Goal: Information Seeking & Learning: Understand process/instructions

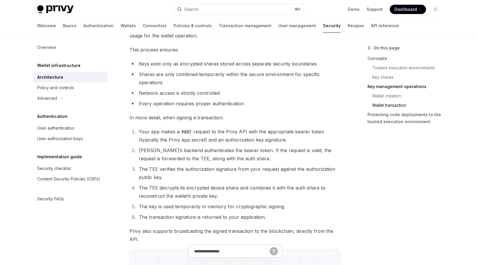
scroll to position [880, 0]
click at [199, 159] on li "[PERSON_NAME]’s backend authenticates the bearer token. If the request is valid…" at bounding box center [239, 154] width 204 height 16
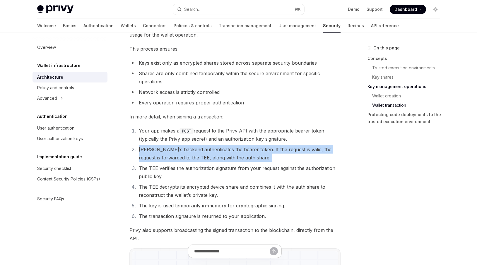
click at [199, 159] on li "[PERSON_NAME]’s backend authenticates the bearer token. If the request is valid…" at bounding box center [239, 154] width 204 height 16
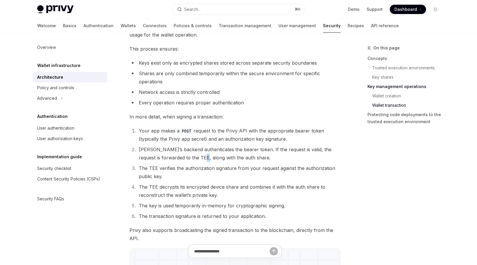
click at [199, 159] on li "[PERSON_NAME]’s backend authenticates the bearer token. If the request is valid…" at bounding box center [239, 154] width 204 height 16
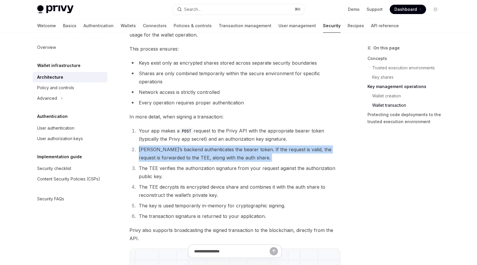
click at [199, 159] on li "[PERSON_NAME]’s backend authenticates the bearer token. If the request is valid…" at bounding box center [239, 154] width 204 height 16
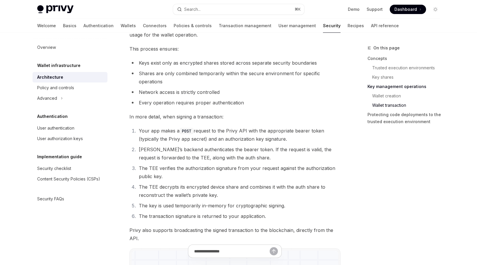
click at [193, 140] on li "Your app makes a POST request to the Privy API with the appropriate bearer toke…" at bounding box center [239, 135] width 204 height 16
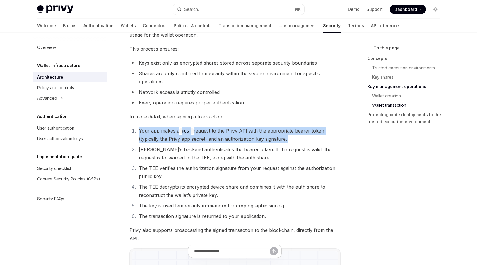
click at [193, 140] on li "Your app makes a POST request to the Privy API with the appropriate bearer toke…" at bounding box center [239, 135] width 204 height 16
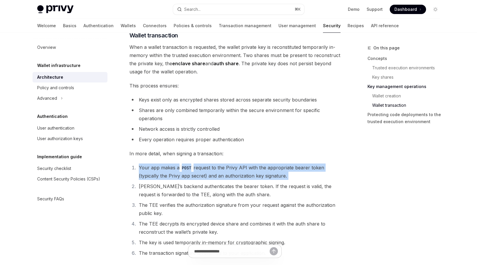
scroll to position [842, 0]
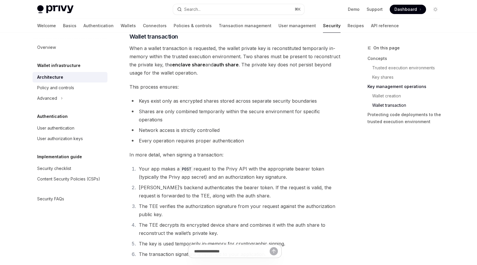
click at [167, 129] on li "Network access is strictly controlled" at bounding box center [234, 130] width 211 height 8
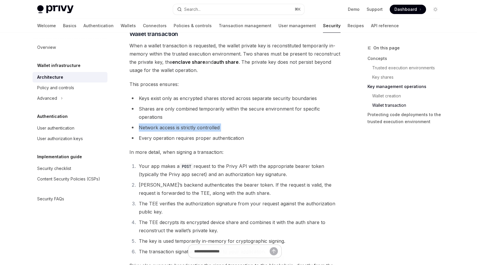
scroll to position [844, 0]
click at [163, 99] on li "Keys exist only as encrypted shares stored across separate security boundaries" at bounding box center [234, 99] width 211 height 8
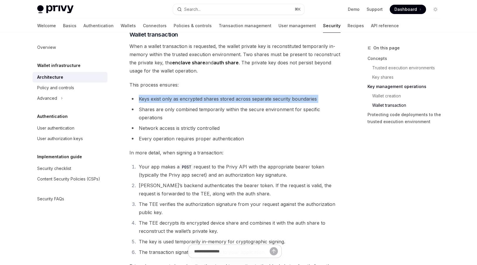
click at [163, 99] on li "Keys exist only as encrypted shares stored across separate security boundaries" at bounding box center [234, 99] width 211 height 8
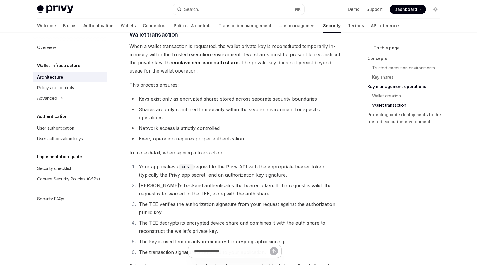
click at [163, 111] on li "Shares are only combined temporarily within the secure environment for specific…" at bounding box center [234, 113] width 211 height 16
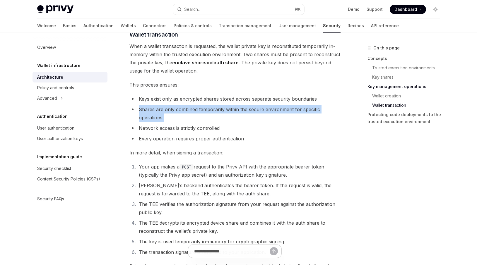
click at [163, 111] on li "Shares are only combined temporarily within the secure environment for specific…" at bounding box center [234, 113] width 211 height 16
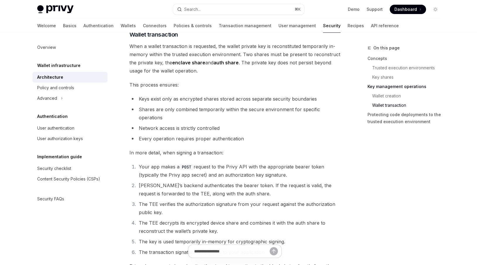
click at [161, 131] on li "Network access is strictly controlled" at bounding box center [234, 128] width 211 height 8
click at [165, 141] on li "Every operation requires proper authentication" at bounding box center [234, 139] width 211 height 8
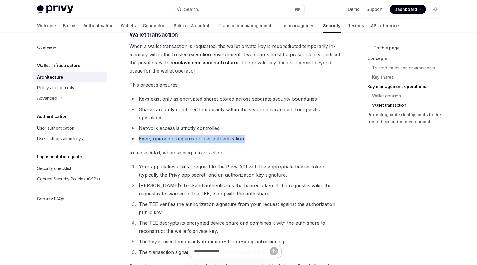
click at [165, 141] on li "Every operation requires proper authentication" at bounding box center [234, 139] width 211 height 8
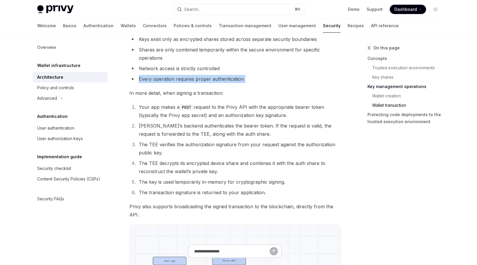
scroll to position [905, 0]
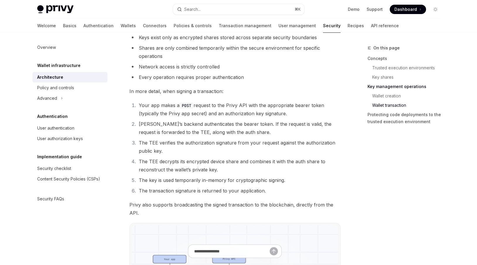
click at [161, 112] on li "Your app makes a POST request to the Privy API with the appropriate bearer toke…" at bounding box center [239, 109] width 204 height 16
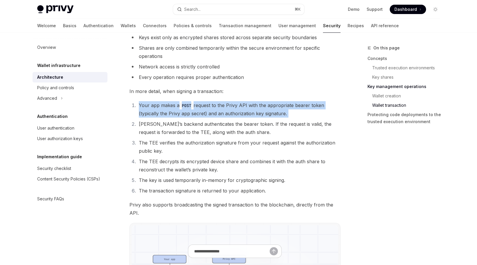
click at [161, 112] on li "Your app makes a POST request to the Privy API with the appropriate bearer toke…" at bounding box center [239, 109] width 204 height 16
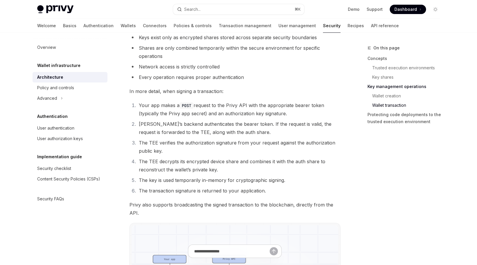
click at [165, 127] on li "[PERSON_NAME]’s backend authenticates the bearer token. If the request is valid…" at bounding box center [239, 128] width 204 height 16
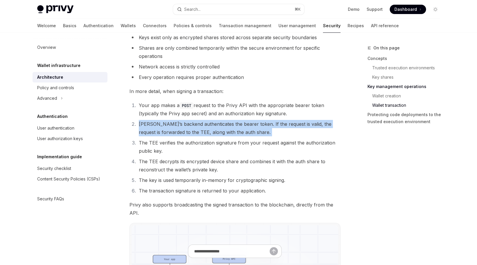
click at [165, 127] on li "[PERSON_NAME]’s backend authenticates the bearer token. If the request is valid…" at bounding box center [239, 128] width 204 height 16
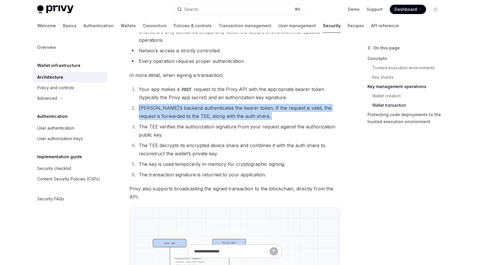
scroll to position [924, 0]
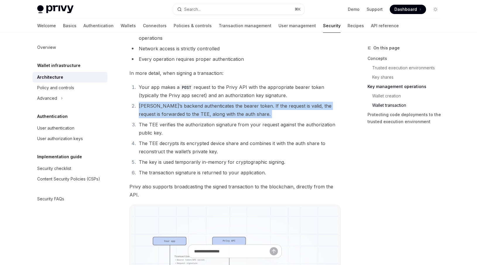
click at [271, 116] on li "[PERSON_NAME]’s backend authenticates the bearer token. If the request is valid…" at bounding box center [239, 110] width 204 height 16
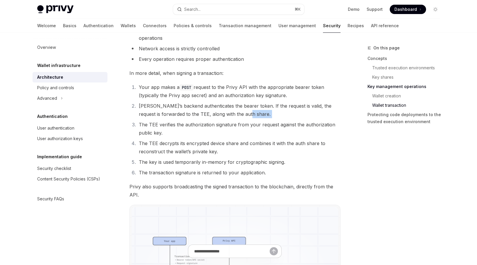
click at [271, 116] on li "[PERSON_NAME]’s backend authenticates the bearer token. If the request is valid…" at bounding box center [239, 110] width 204 height 16
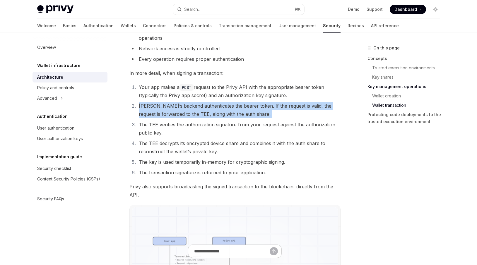
click at [271, 116] on li "[PERSON_NAME]’s backend authenticates the bearer token. If the request is valid…" at bounding box center [239, 110] width 204 height 16
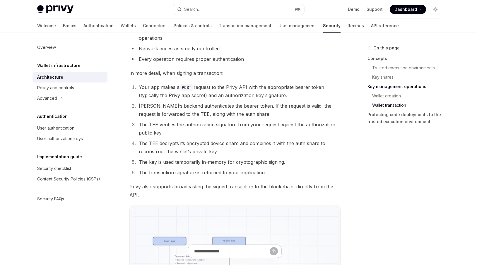
click at [258, 126] on li "The TEE verifies the authorization signature from your request against the auth…" at bounding box center [239, 129] width 204 height 16
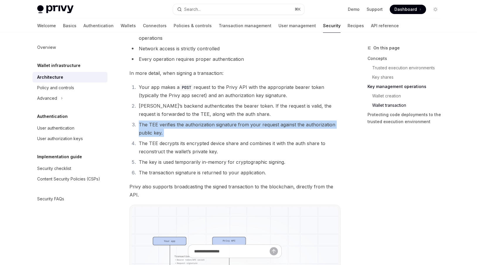
click at [258, 126] on li "The TEE verifies the authorization signature from your request against the auth…" at bounding box center [239, 129] width 204 height 16
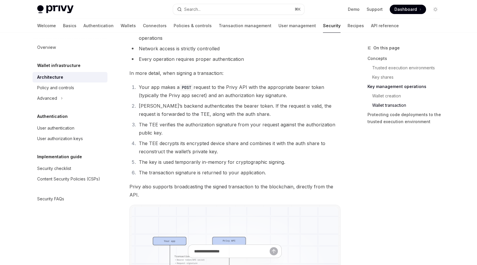
click at [250, 148] on li "The TEE decrypts its encrypted device share and combines it with the auth share…" at bounding box center [239, 147] width 204 height 16
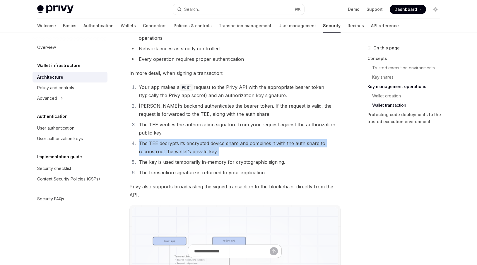
click at [250, 148] on li "The TEE decrypts its encrypted device share and combines it with the auth share…" at bounding box center [239, 147] width 204 height 16
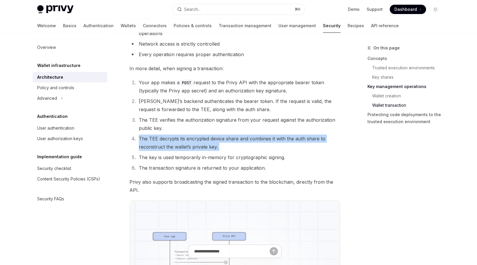
scroll to position [935, 0]
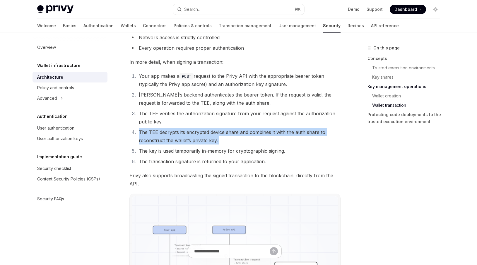
click at [239, 133] on li "The TEE decrypts its encrypted device share and combines it with the auth share…" at bounding box center [239, 136] width 204 height 16
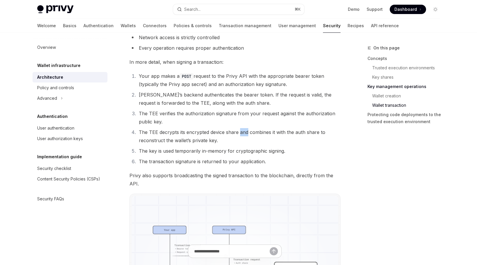
click at [239, 133] on li "The TEE decrypts its encrypted device share and combines it with the auth share…" at bounding box center [239, 136] width 204 height 16
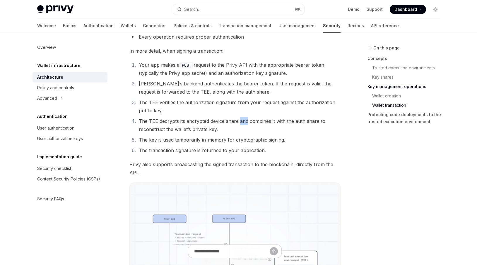
scroll to position [946, 0]
click at [211, 139] on li "The key is used temporarily in-memory for cryptographic signing." at bounding box center [239, 139] width 204 height 8
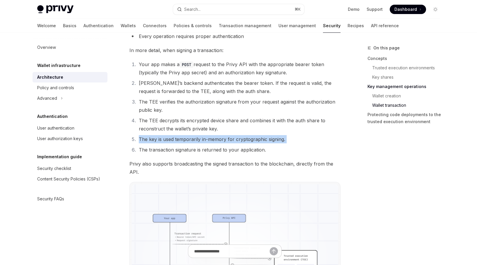
click at [211, 139] on li "The key is used temporarily in-memory for cryptographic signing." at bounding box center [239, 139] width 204 height 8
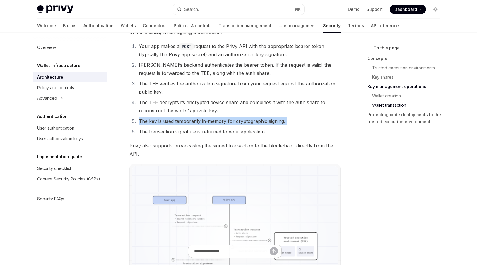
scroll to position [966, 0]
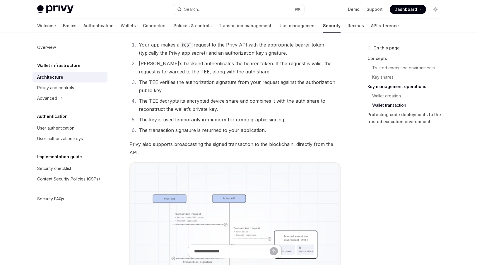
click at [210, 132] on li "The transaction signature is returned to your application." at bounding box center [239, 130] width 204 height 8
click at [201, 147] on span "Privy also supports broadcasting the signed transaction to the blockchain, dire…" at bounding box center [234, 148] width 211 height 16
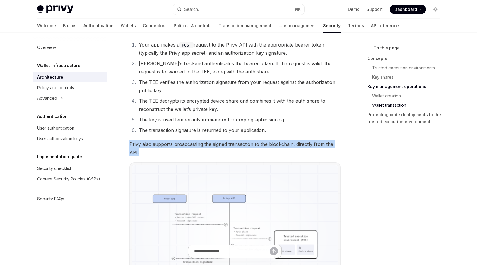
click at [201, 147] on span "Privy also supports broadcasting the signed transaction to the blockchain, dire…" at bounding box center [234, 148] width 211 height 16
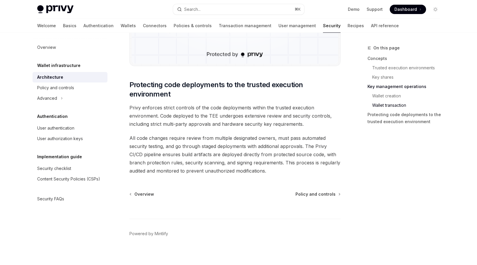
scroll to position [1215, 0]
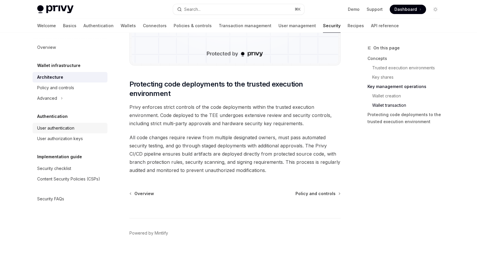
click at [78, 128] on div "User authentication" at bounding box center [70, 128] width 67 height 7
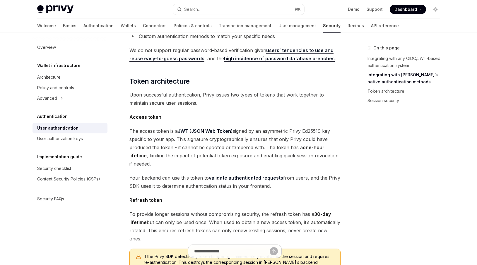
scroll to position [278, 0]
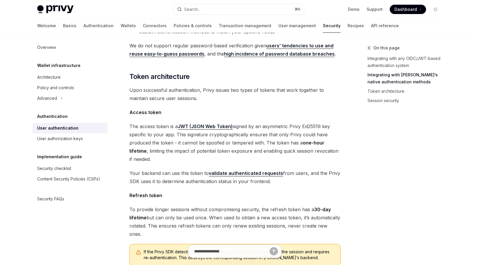
click at [152, 110] on strong "Access token" at bounding box center [145, 113] width 32 height 6
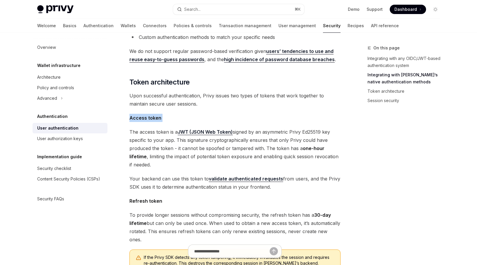
click at [142, 115] on strong "Access token" at bounding box center [145, 118] width 32 height 6
drag, startPoint x: 291, startPoint y: 122, endPoint x: 331, endPoint y: 123, distance: 40.1
click at [331, 128] on span "The access token is a JWT (JSON Web Token) signed by an asymmetric Privy Ed2551…" at bounding box center [234, 148] width 211 height 41
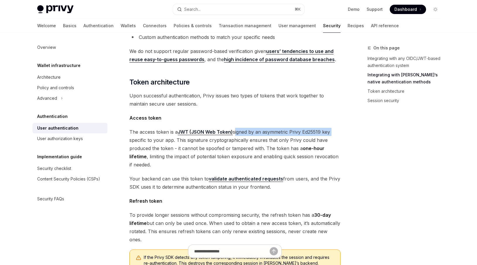
drag, startPoint x: 235, startPoint y: 122, endPoint x: 331, endPoint y: 122, distance: 95.7
click at [331, 128] on span "The access token is a JWT (JSON Web Token) signed by an asymmetric Privy Ed2551…" at bounding box center [234, 148] width 211 height 41
copy span "signed by an asymmetric Privy Ed25519 key"
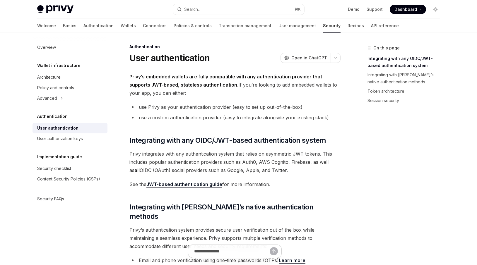
scroll to position [2, 0]
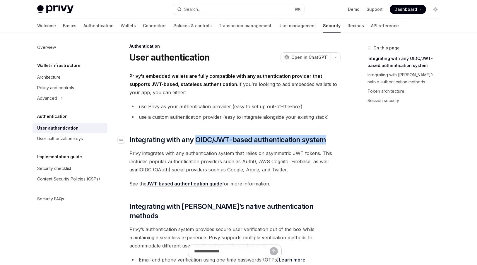
drag, startPoint x: 328, startPoint y: 140, endPoint x: 195, endPoint y: 140, distance: 132.6
click at [195, 140] on h2 "​ Integrating with any OIDC/JWT-based authentication system" at bounding box center [234, 139] width 211 height 9
copy span "OIDC/JWT-based authentication system"
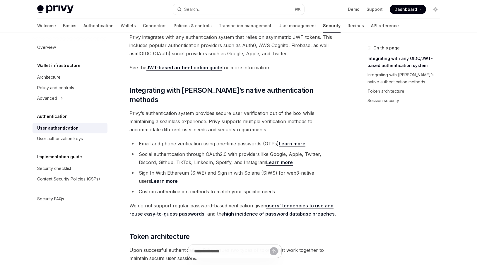
scroll to position [119, 0]
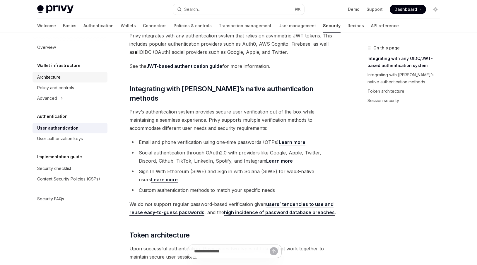
click at [82, 79] on div "Architecture" at bounding box center [70, 77] width 67 height 7
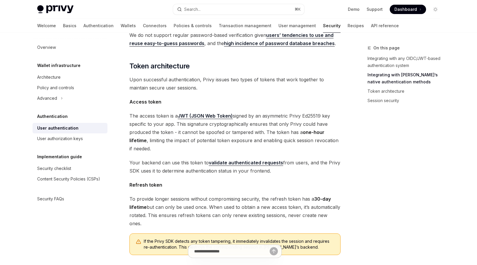
scroll to position [289, 0]
click at [60, 78] on div "Architecture" at bounding box center [48, 77] width 23 height 7
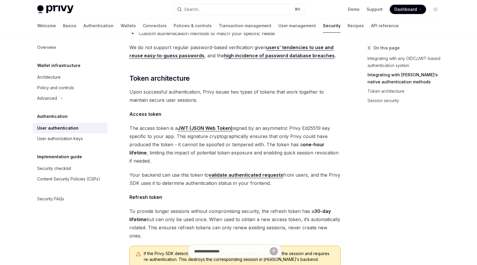
scroll to position [276, 0]
click at [83, 141] on div "User authorization keys" at bounding box center [70, 138] width 67 height 7
type textarea "*"
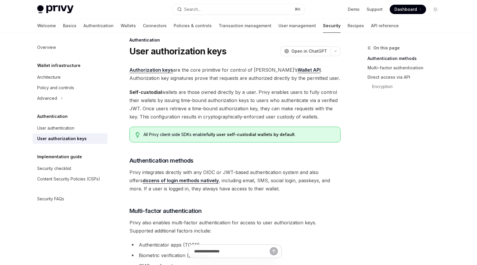
scroll to position [9, 0]
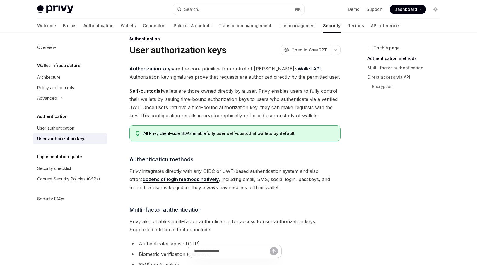
click at [212, 69] on span "Authorization keys are the core primitive for control of [PERSON_NAME]’s Wallet…" at bounding box center [234, 73] width 211 height 16
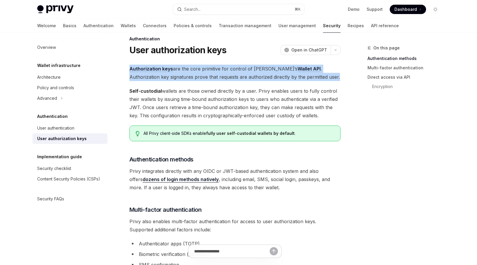
click at [212, 69] on span "Authorization keys are the core primitive for control of [PERSON_NAME]’s Wallet…" at bounding box center [234, 73] width 211 height 16
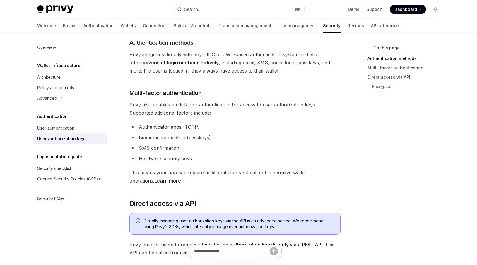
scroll to position [0, 0]
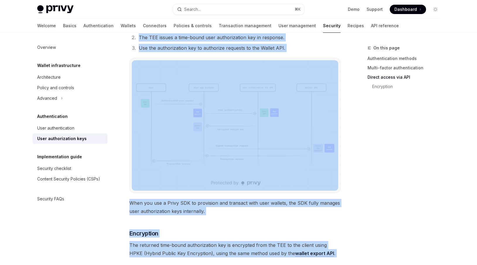
scroll to position [514, 0]
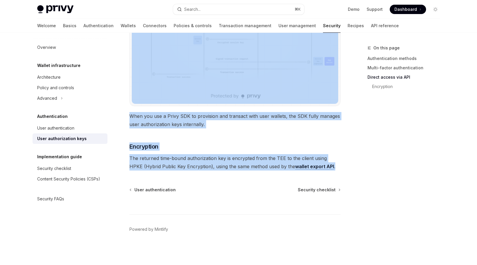
drag, startPoint x: 130, startPoint y: 59, endPoint x: 324, endPoint y: 167, distance: 221.1
copy div "Lore ipsumdolorsit amet ConsEC Adip el SeddOEI TempOR Inci ut LaboREE Doloremag…"
click at [325, 150] on h3 "​ Encryption" at bounding box center [234, 147] width 211 height 8
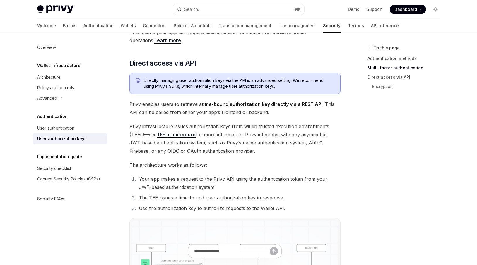
scroll to position [294, 0]
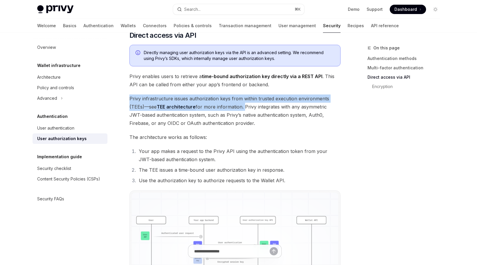
drag, startPoint x: 129, startPoint y: 98, endPoint x: 242, endPoint y: 107, distance: 113.4
click at [242, 107] on span "Privy infrastructure issues authorization keys from within trusted execution en…" at bounding box center [234, 111] width 211 height 33
click at [184, 108] on link "TEE architecture" at bounding box center [176, 107] width 39 height 6
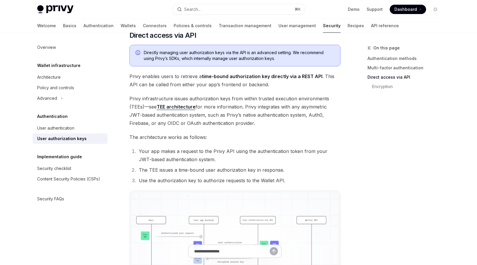
click at [230, 102] on span "Privy infrastructure issues authorization keys from within trusted execution en…" at bounding box center [234, 111] width 211 height 33
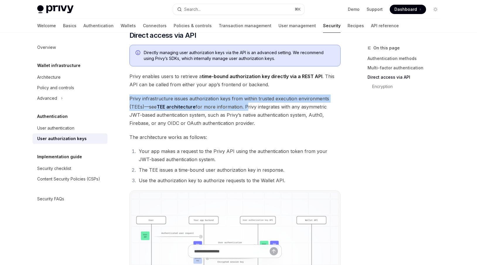
drag, startPoint x: 244, startPoint y: 108, endPoint x: 188, endPoint y: 92, distance: 57.9
click at [188, 92] on div "Authorization keys are the core primitive for control of [PERSON_NAME]’s Wallet…" at bounding box center [234, 85] width 211 height 611
drag, startPoint x: 230, startPoint y: 123, endPoint x: 128, endPoint y: 101, distance: 104.5
click at [128, 101] on div "Authentication User authorization keys OpenAI Open in ChatGPT OpenAI Open in Ch…" at bounding box center [179, 117] width 323 height 735
copy span "Privy infrastructure issues authorization keys from within trusted execution en…"
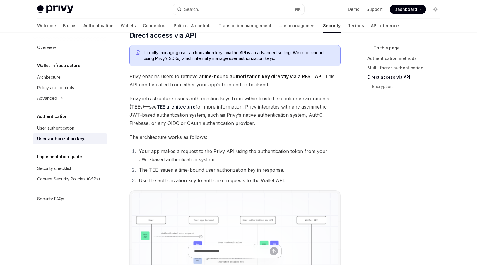
click at [258, 151] on li "Your app makes a request to the Privy API using the authentication token from y…" at bounding box center [239, 155] width 204 height 16
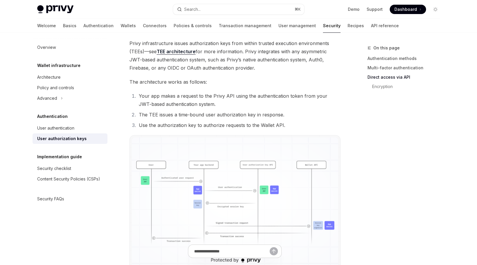
scroll to position [360, 0]
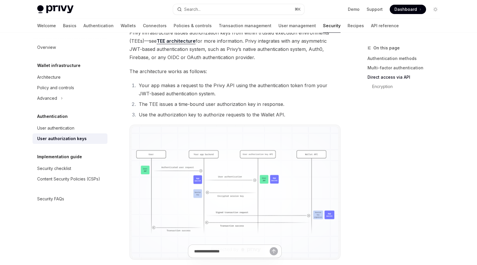
click at [244, 107] on li "The TEE issues a time-bound user authorization key in response." at bounding box center [239, 104] width 204 height 8
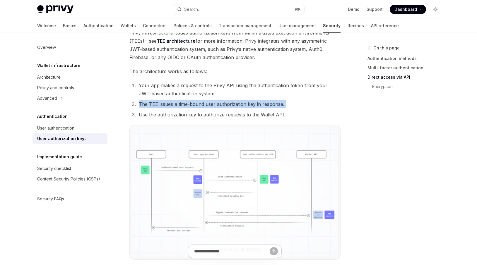
click at [244, 107] on li "The TEE issues a time-bound user authorization key in response." at bounding box center [239, 104] width 204 height 8
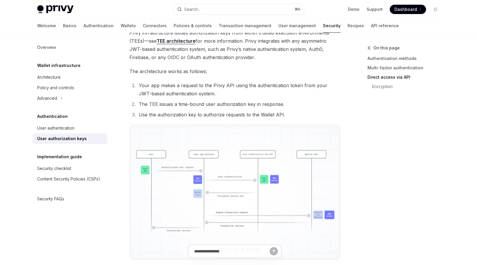
click at [240, 116] on li "Use the authorization key to authorize requests to the Wallet API." at bounding box center [239, 115] width 204 height 8
click at [235, 92] on li "Your app makes a request to the Privy API using the authentication token from y…" at bounding box center [239, 89] width 204 height 16
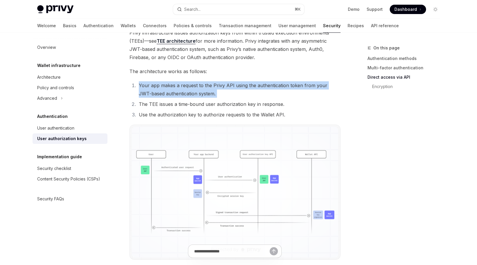
click at [235, 92] on li "Your app makes a request to the Privy API using the authentication token from y…" at bounding box center [239, 89] width 204 height 16
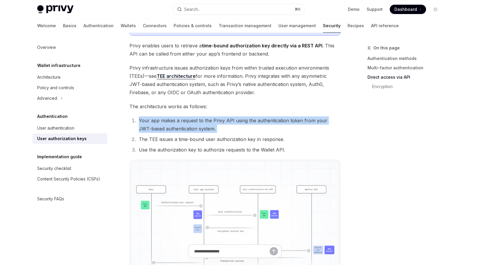
scroll to position [323, 0]
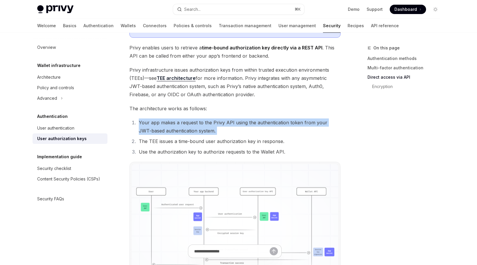
click at [272, 124] on li "Your app makes a request to the Privy API using the authentication token from y…" at bounding box center [239, 127] width 204 height 16
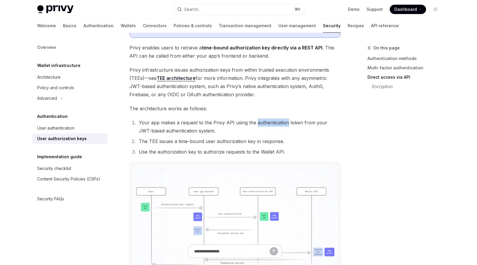
click at [272, 124] on li "Your app makes a request to the Privy API using the authentication token from y…" at bounding box center [239, 127] width 204 height 16
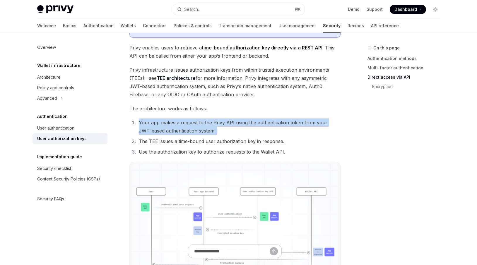
click at [272, 124] on li "Your app makes a request to the Privy API using the authentication token from y…" at bounding box center [239, 127] width 204 height 16
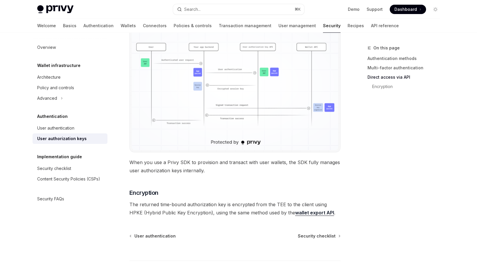
scroll to position [468, 0]
click at [187, 205] on span "The returned time-bound authorization key is encrypted from the TEE to the clie…" at bounding box center [234, 208] width 211 height 16
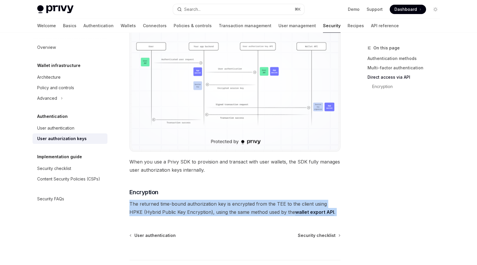
click at [187, 205] on span "The returned time-bound authorization key is encrypted from the TEE to the clie…" at bounding box center [234, 208] width 211 height 16
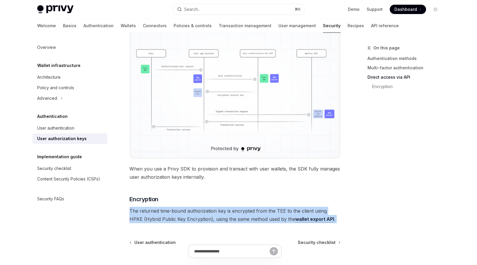
scroll to position [454, 0]
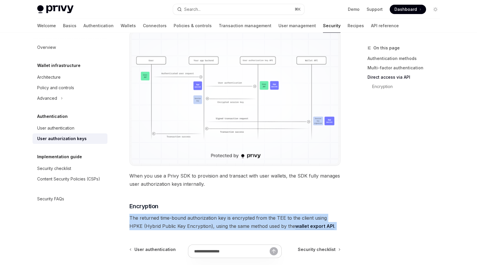
click at [303, 225] on link "wallet export API" at bounding box center [314, 226] width 39 height 6
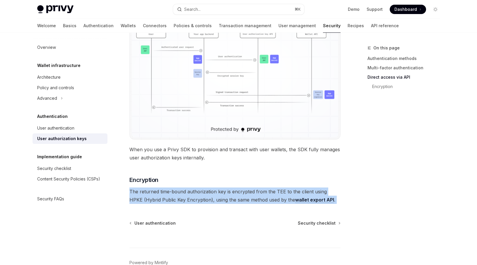
scroll to position [482, 0]
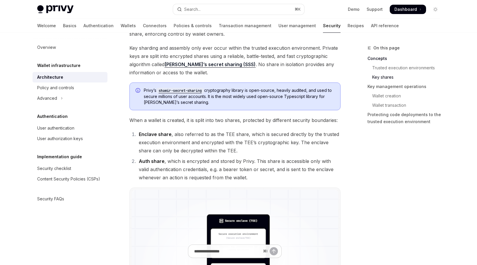
scroll to position [375, 0]
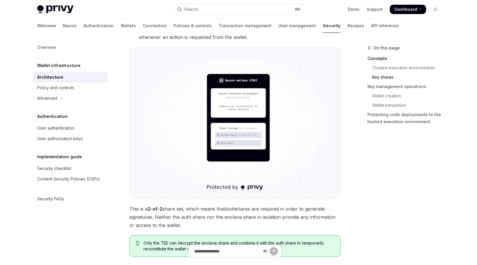
scroll to position [467, 0]
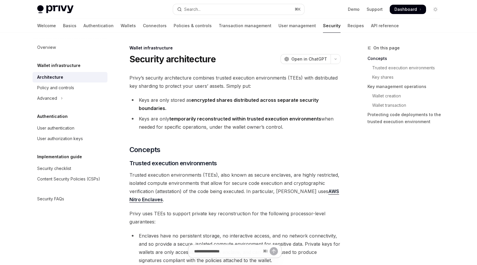
type textarea "*"
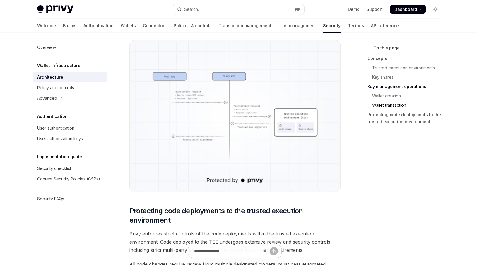
scroll to position [1087, 0]
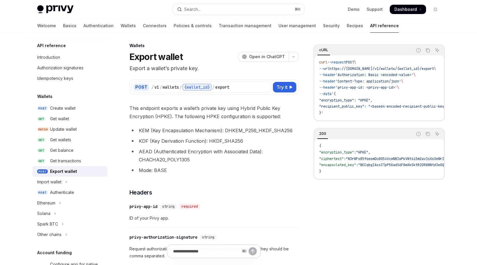
scroll to position [1, 0]
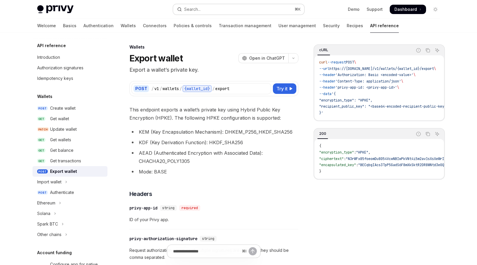
click at [241, 9] on button "Search... ⌘ K" at bounding box center [238, 9] width 131 height 11
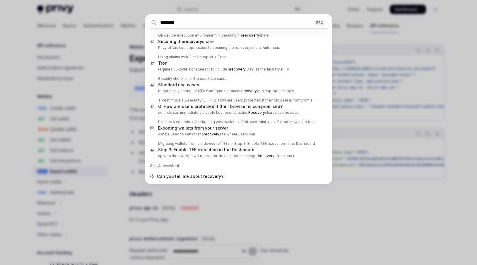
click at [174, 23] on input "********" at bounding box center [238, 22] width 183 height 13
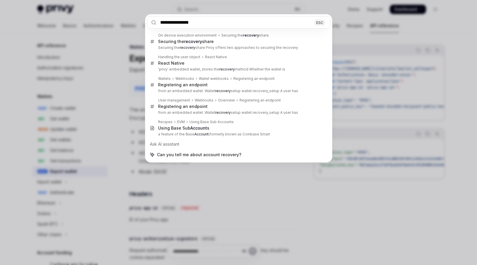
type input "**********"
click at [189, 185] on div "**********" at bounding box center [238, 132] width 477 height 265
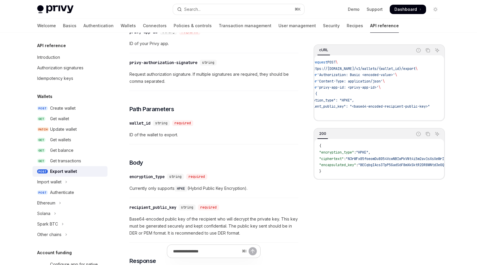
scroll to position [177, 0]
